Goal: Information Seeking & Learning: Learn about a topic

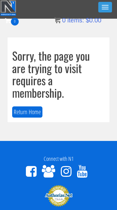
click at [108, 6] on button "Toggle navigation" at bounding box center [105, 7] width 14 height 11
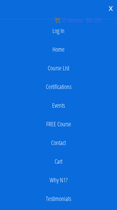
click at [55, 31] on link "Log In" at bounding box center [58, 31] width 111 height 12
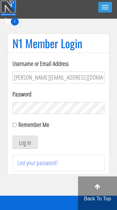
click at [25, 142] on button "Log In" at bounding box center [24, 142] width 25 height 13
click at [84, 82] on input "brandon.sims026@gmail.com" at bounding box center [58, 78] width 92 height 12
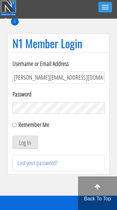
type input "kaylee@kayleekfitness.com"
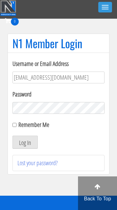
click at [75, 77] on input "kaylee@kayleekfitness.com" at bounding box center [58, 78] width 92 height 12
click at [79, 81] on input "kaylee@kayleekfitness.com" at bounding box center [58, 78] width 92 height 12
click at [74, 76] on input "kaylee@kayleekfitness.com" at bounding box center [58, 78] width 92 height 12
click at [75, 74] on input "kaylee@kayleekfitness.com" at bounding box center [58, 78] width 92 height 12
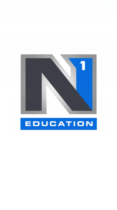
click at [82, 86] on img at bounding box center [59, 92] width 78 height 77
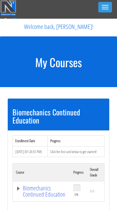
click at [104, 7] on button "Toggle navigation" at bounding box center [105, 7] width 14 height 11
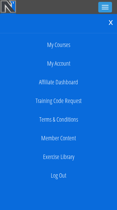
click at [67, 177] on link "Log Out" at bounding box center [58, 176] width 111 height 12
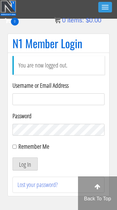
type input "kaylee@kayleekfitness.com"
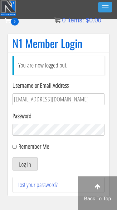
click at [36, 165] on button "Log In" at bounding box center [24, 164] width 25 height 13
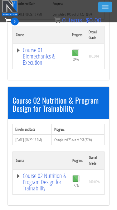
scroll to position [239, 0]
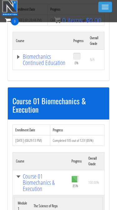
scroll to position [113, 0]
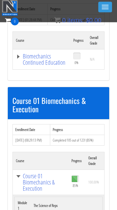
click at [17, 174] on link "Course 01 Biomechanics & Execution" at bounding box center [40, 183] width 49 height 19
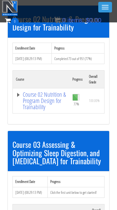
scroll to position [321, 0]
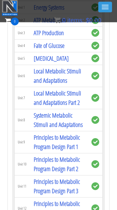
scroll to position [947, 0]
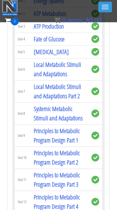
click at [70, 79] on link "Local Metabolic Stimuli and Adaptations" at bounding box center [57, 70] width 47 height 18
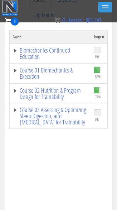
scroll to position [160, 0]
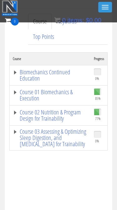
click at [28, 118] on link "Course 02 Nutrition & Program Design for Trainability" at bounding box center [50, 115] width 75 height 12
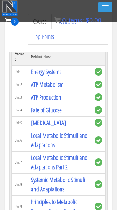
scroll to position [553, 0]
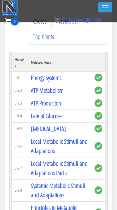
click at [69, 160] on link "Local Metabolic Stimuli and Adaptations Part 2" at bounding box center [59, 169] width 57 height 18
click at [54, 163] on link "Local Metabolic Stimuli and Adaptations Part 2" at bounding box center [59, 169] width 57 height 18
